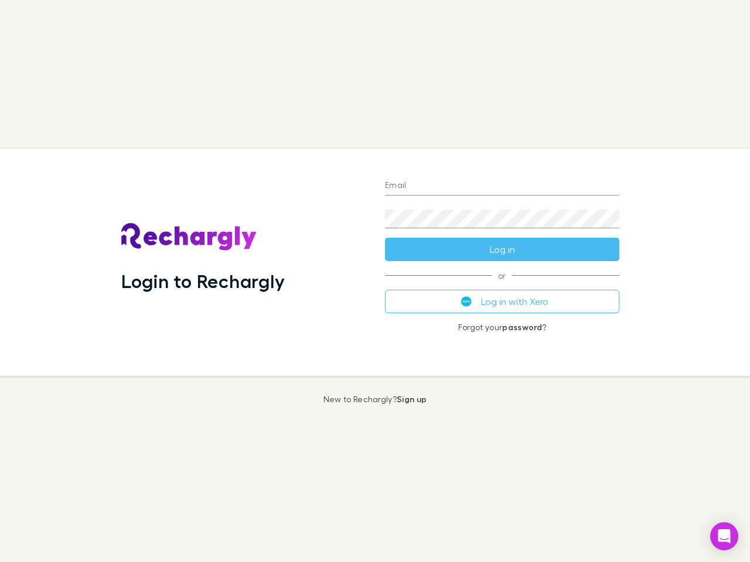
click at [375, 281] on div "Login to Rechargly" at bounding box center [244, 262] width 264 height 227
click at [502, 186] on input "Email" at bounding box center [502, 186] width 234 height 19
click at [502, 249] on button "Log in" at bounding box center [502, 249] width 234 height 23
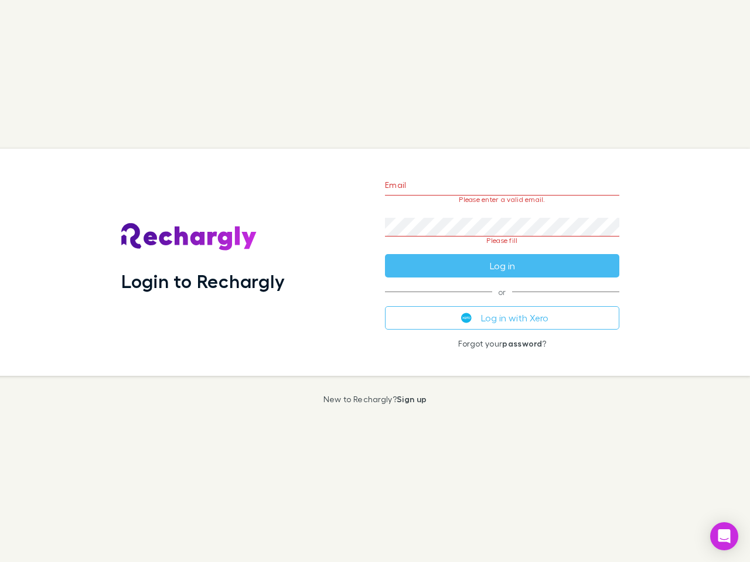
click at [502, 302] on div "Email Please enter a valid email. Password Please fill Log in or Log in with Xe…" at bounding box center [501, 262] width 253 height 227
click at [724, 536] on icon "Open Intercom Messenger" at bounding box center [724, 536] width 12 height 14
